Goal: Task Accomplishment & Management: Manage account settings

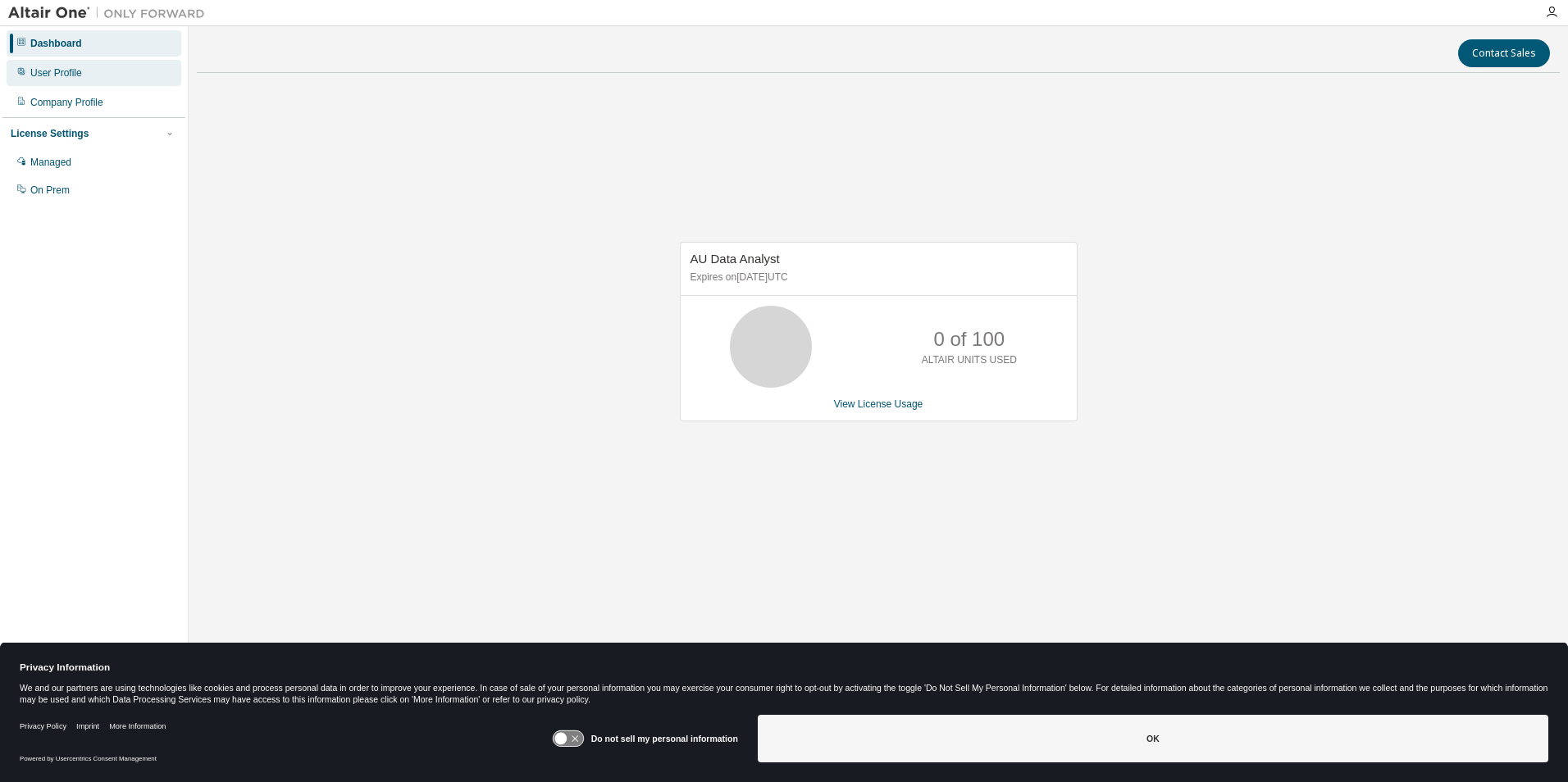
click at [98, 83] on div "User Profile" at bounding box center [94, 72] width 174 height 26
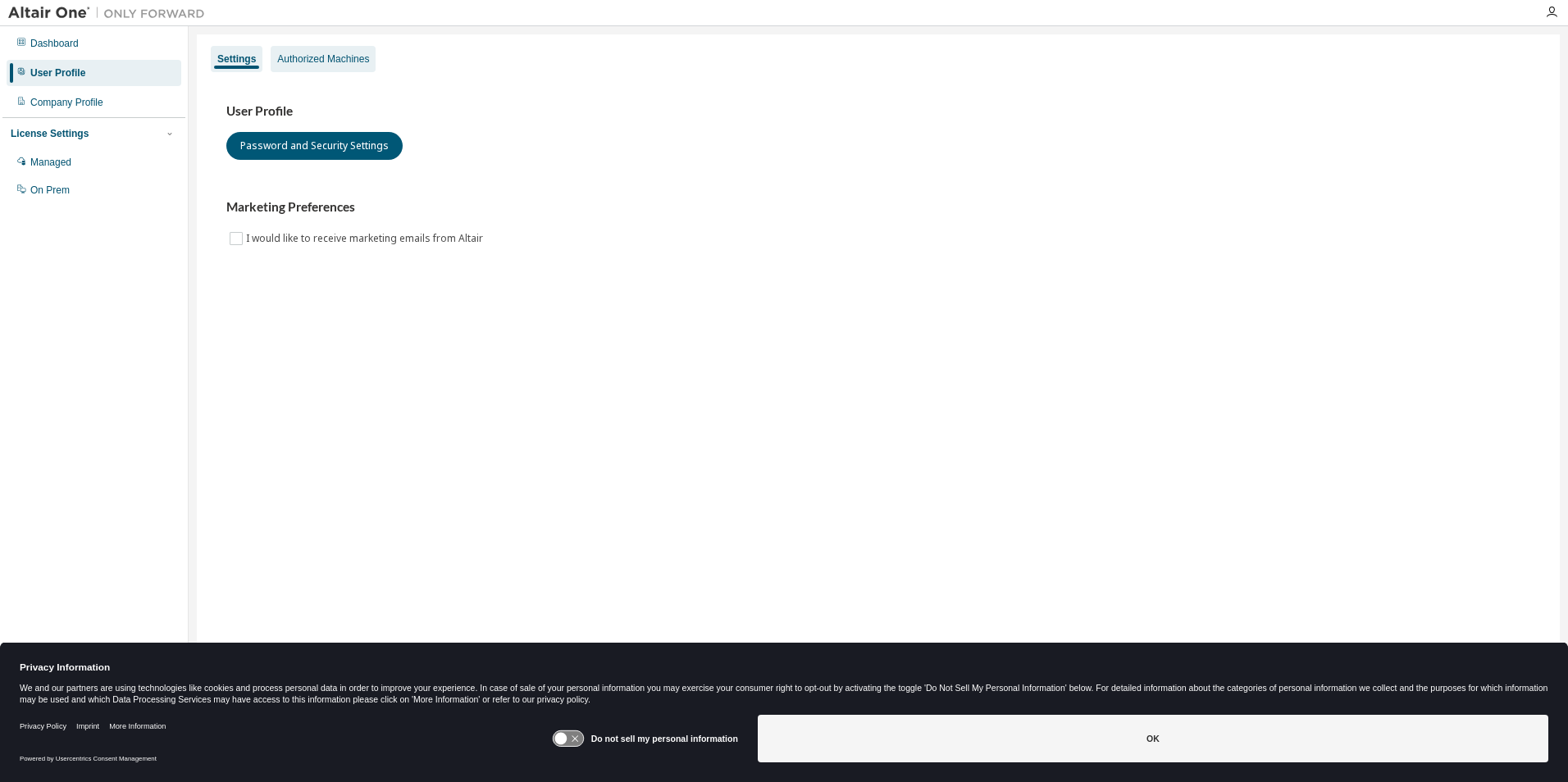
click at [356, 61] on div "Authorized Machines" at bounding box center [323, 58] width 92 height 13
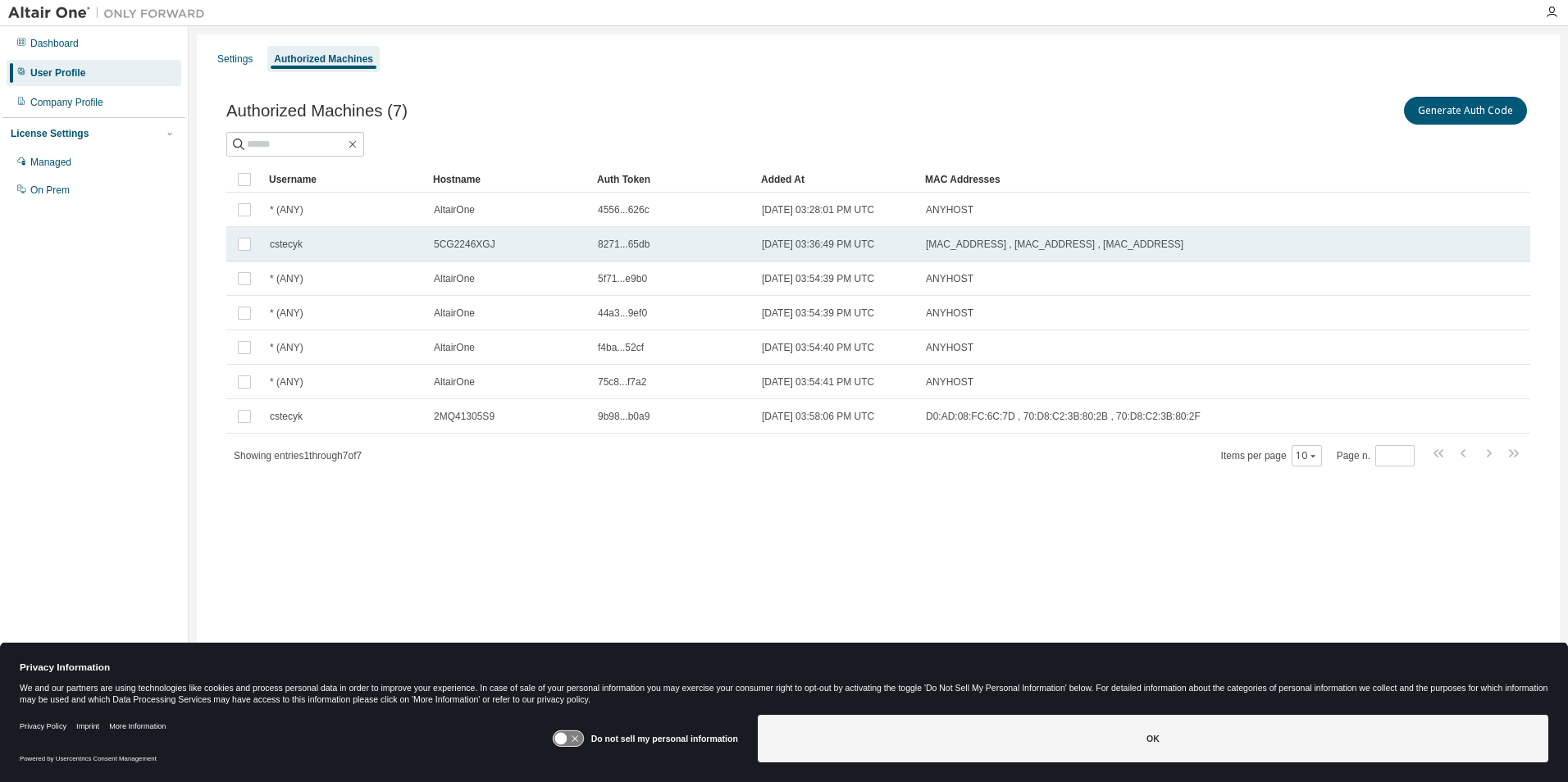
click at [459, 242] on span "5CG2246XGJ" at bounding box center [465, 244] width 61 height 13
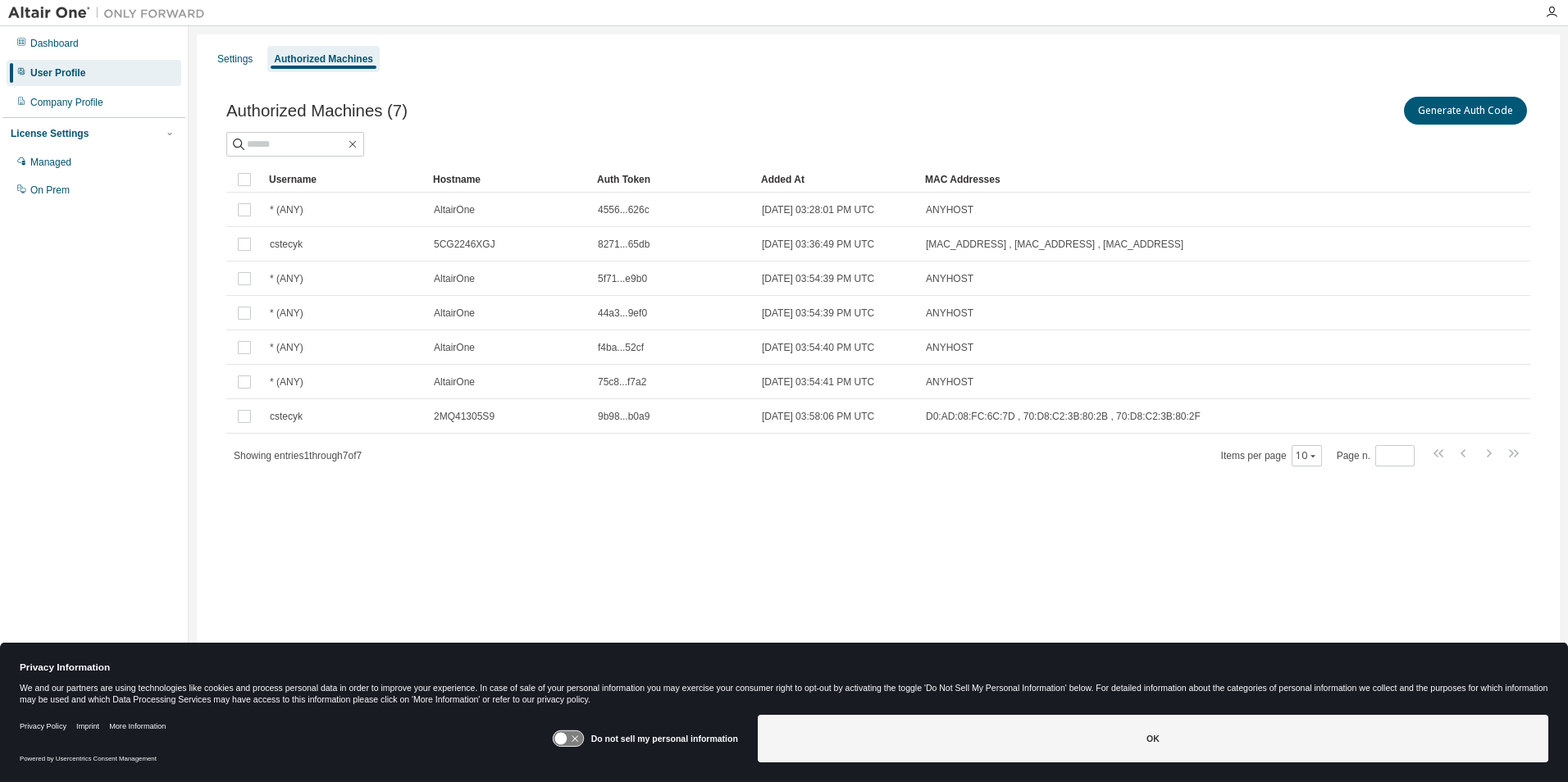
click at [459, 242] on span "5CG2246XGJ" at bounding box center [465, 244] width 61 height 13
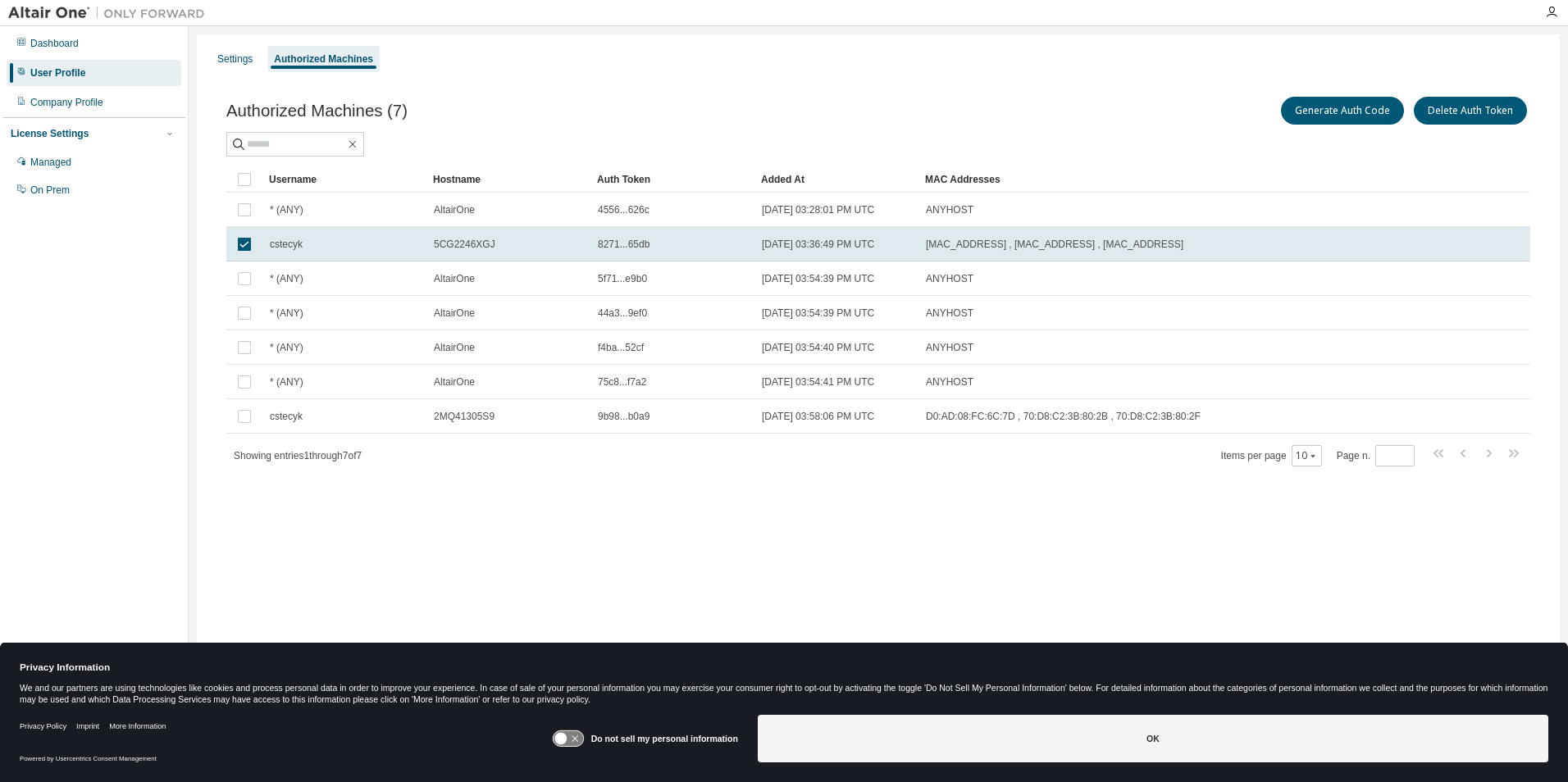
click at [459, 242] on span "5CG2246XGJ" at bounding box center [465, 244] width 61 height 13
drag, startPoint x: 435, startPoint y: 245, endPoint x: 497, endPoint y: 244, distance: 62.0
click at [497, 244] on div "5CG2246XGJ" at bounding box center [508, 244] width 150 height 13
